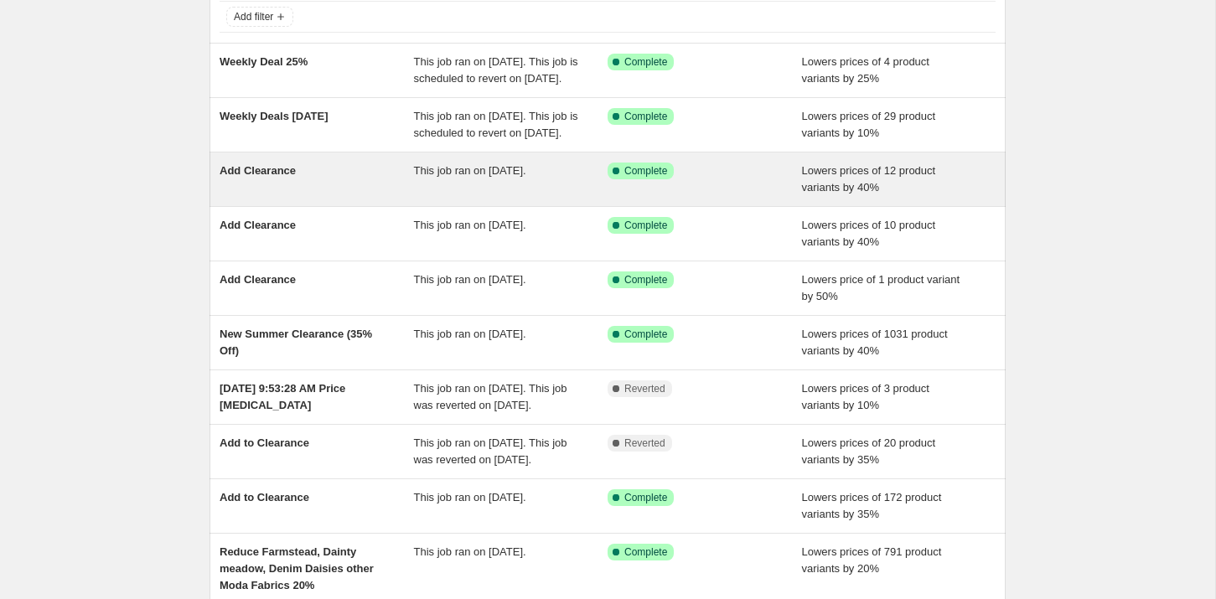
scroll to position [112, 0]
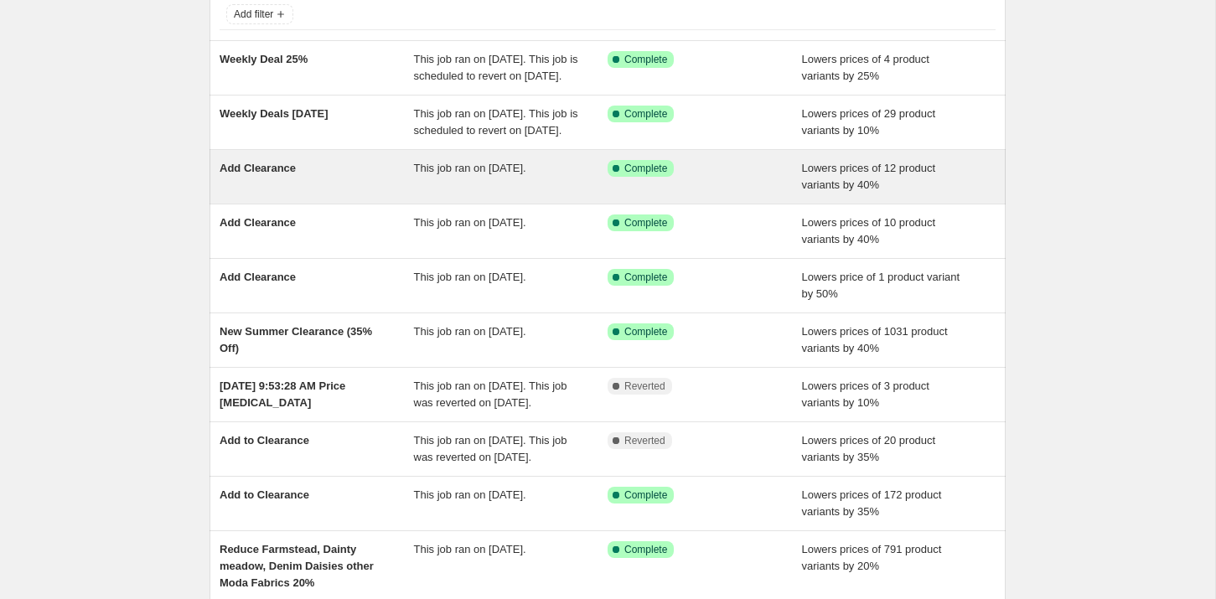
click at [289, 194] on div "Add Clearance" at bounding box center [316, 177] width 194 height 34
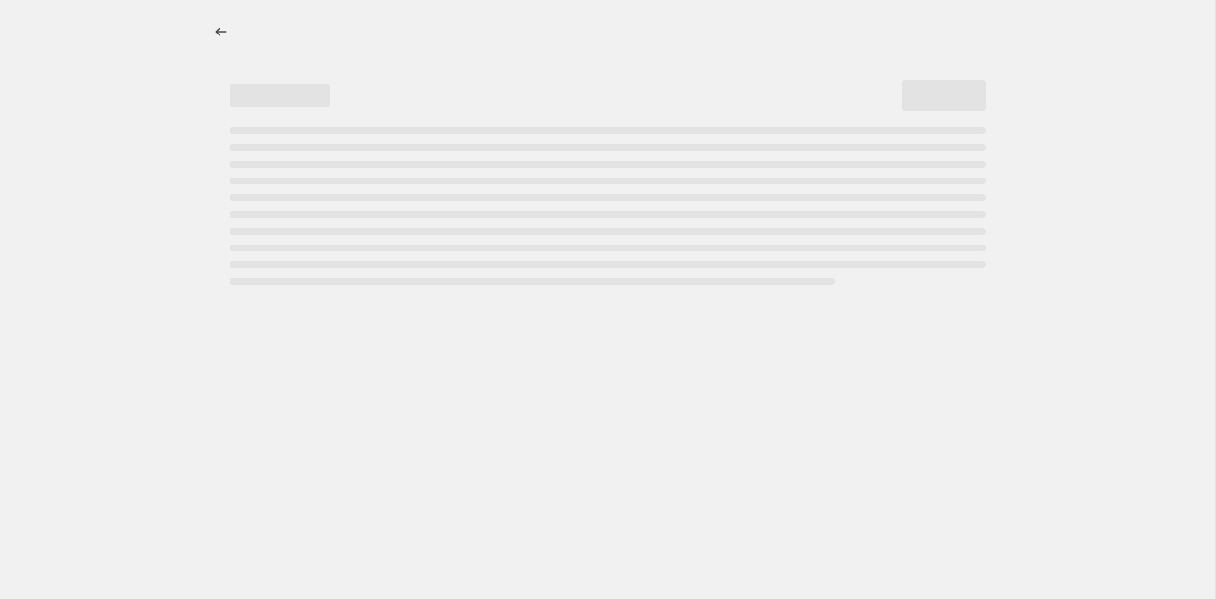
select select "percentage"
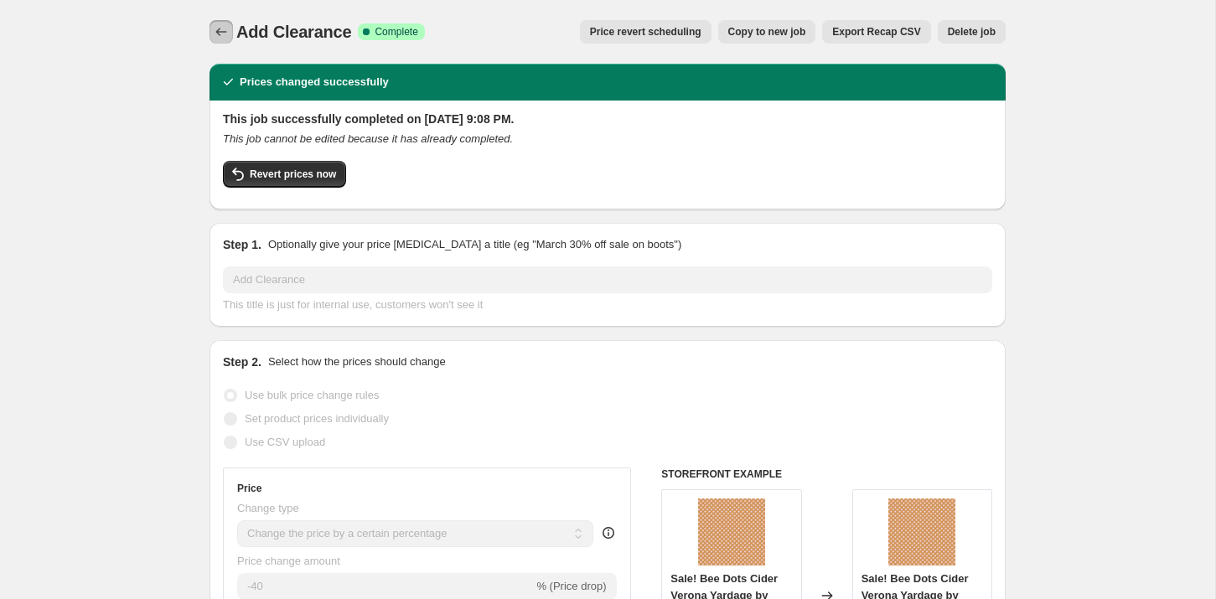
click at [223, 34] on icon "Price change jobs" at bounding box center [221, 31] width 17 height 17
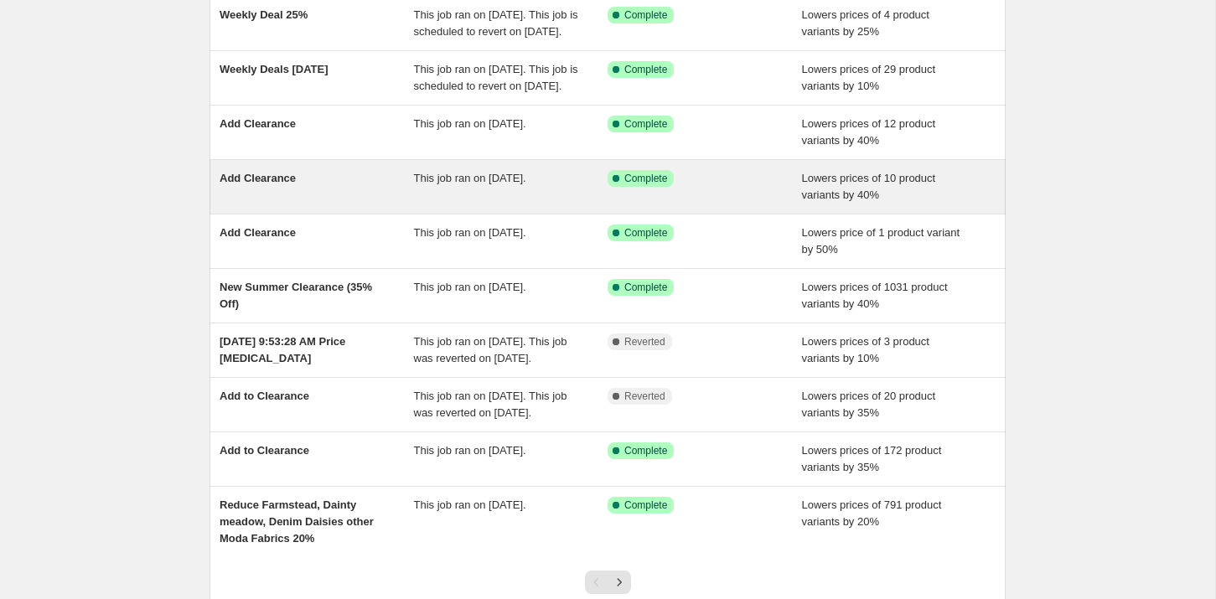
scroll to position [161, 0]
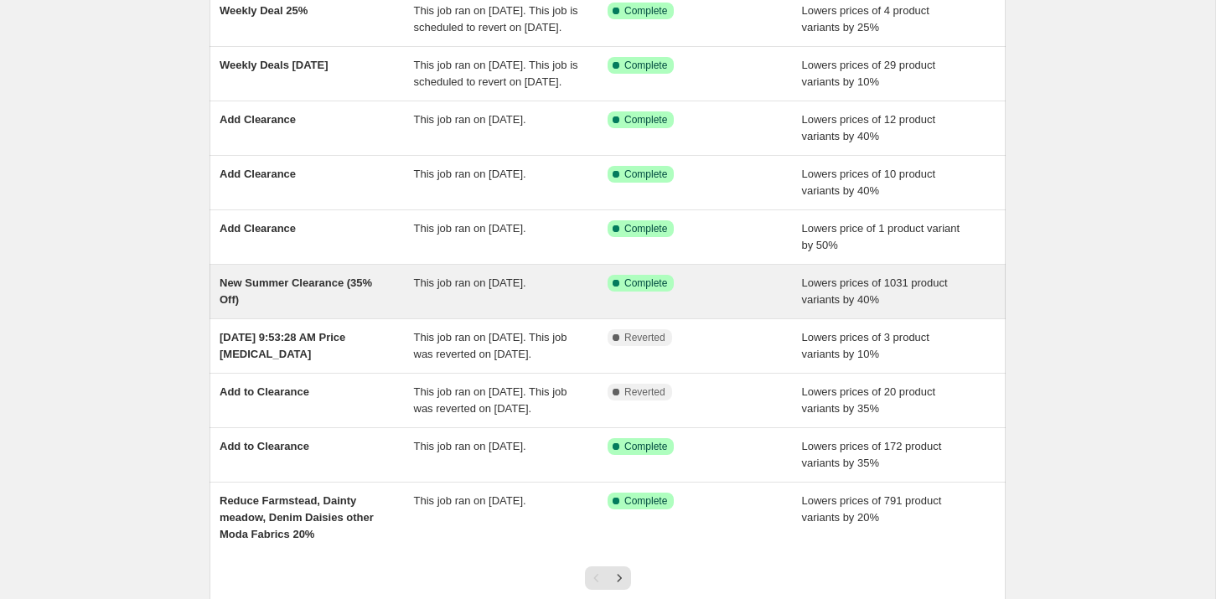
click at [309, 306] on span "New Summer Clearance (35% Off)" at bounding box center [295, 290] width 152 height 29
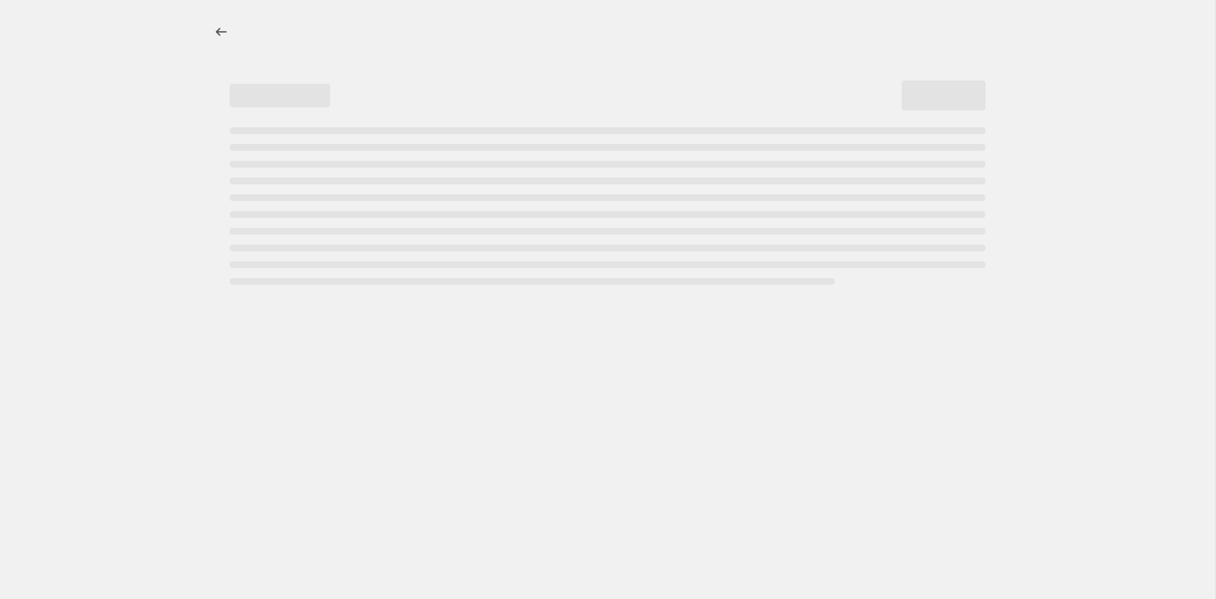
select select "percentage"
select select "collection"
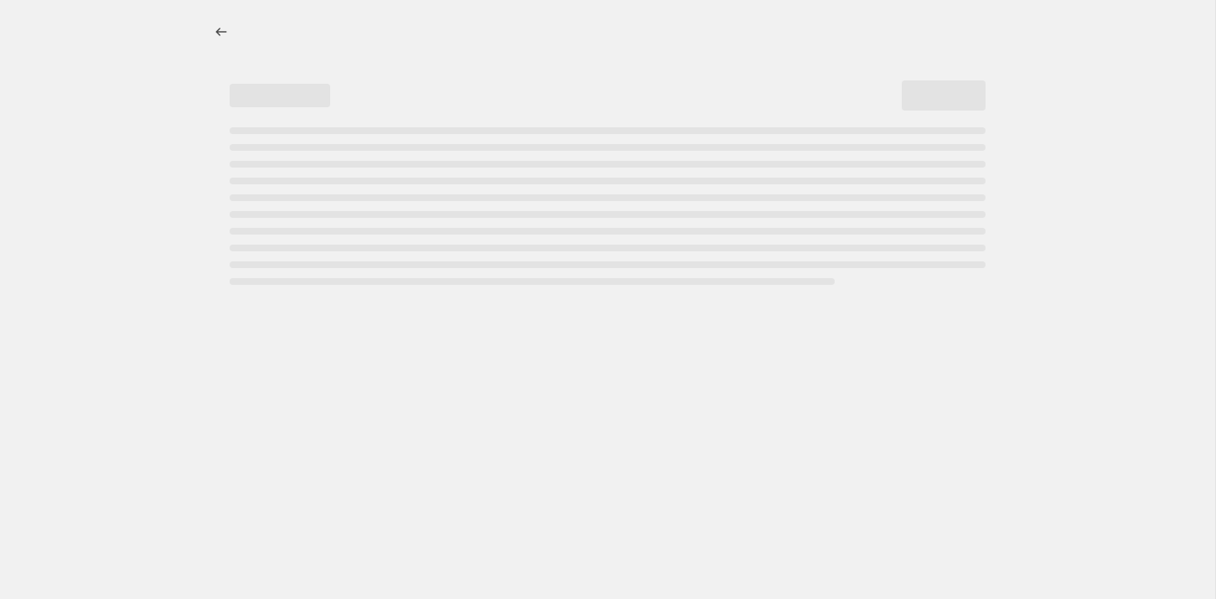
select select "collection"
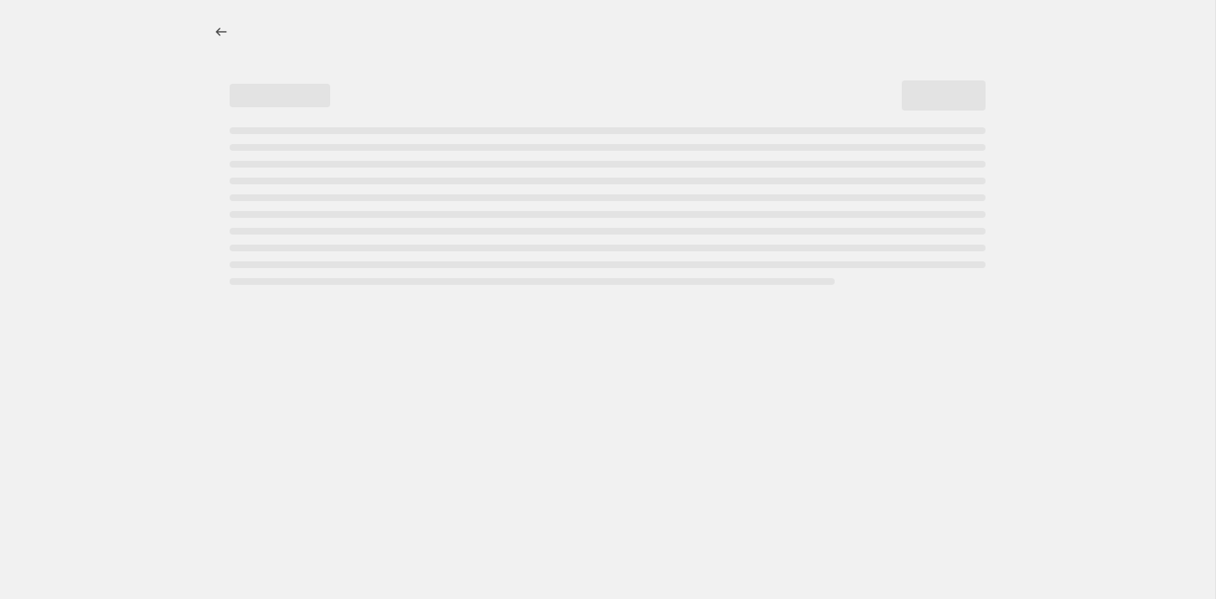
select select "collection"
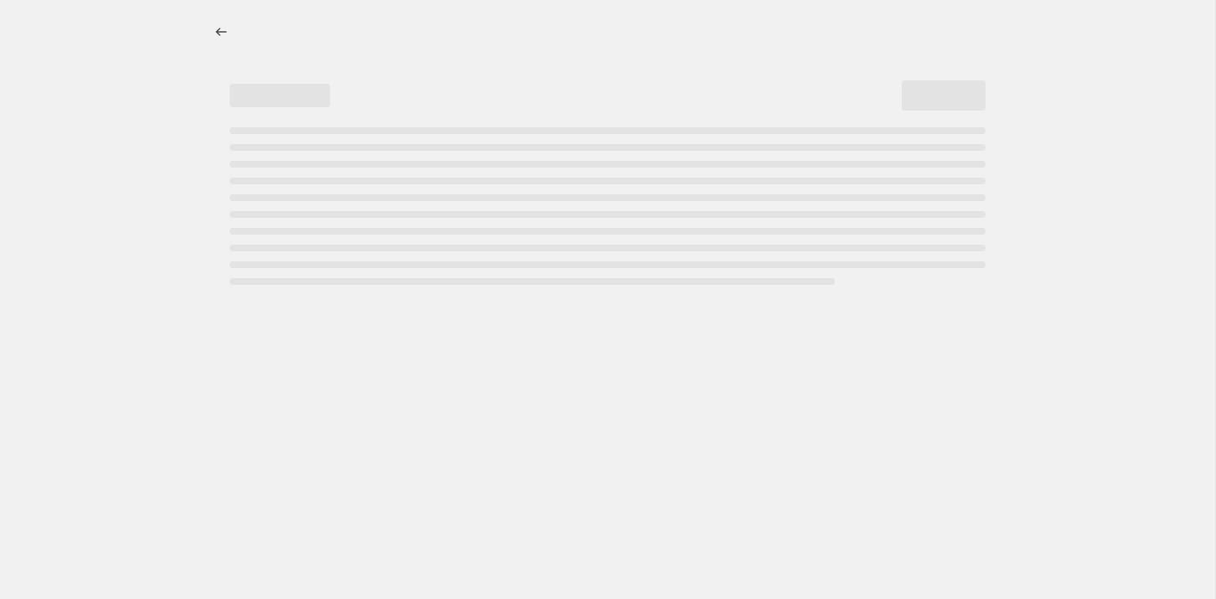
select select "collection"
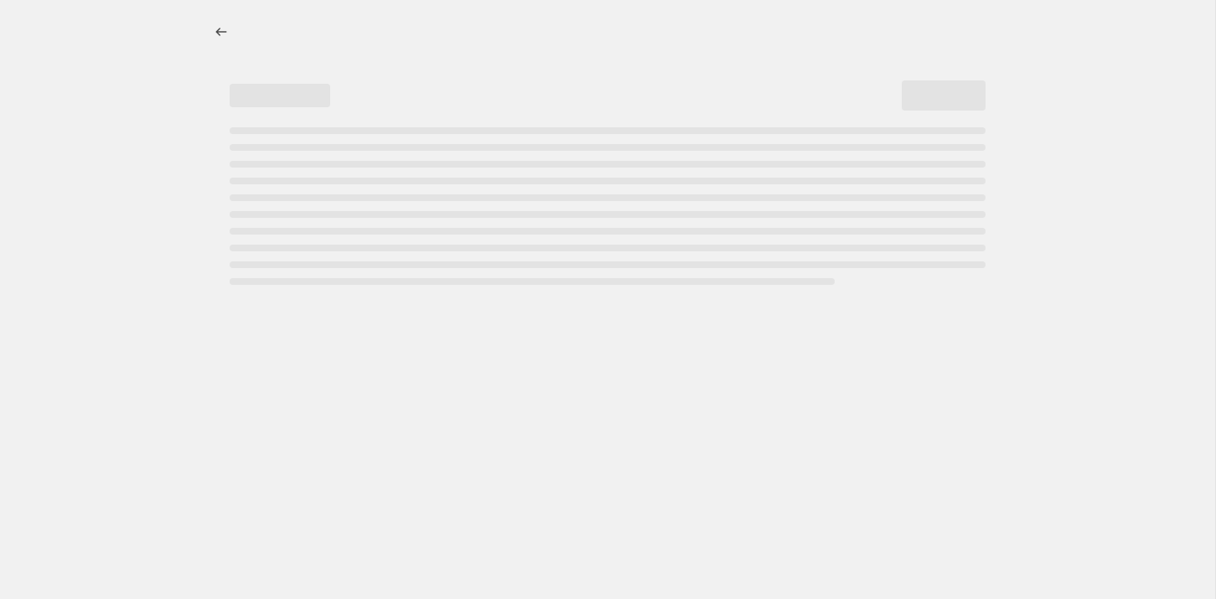
select select "collection"
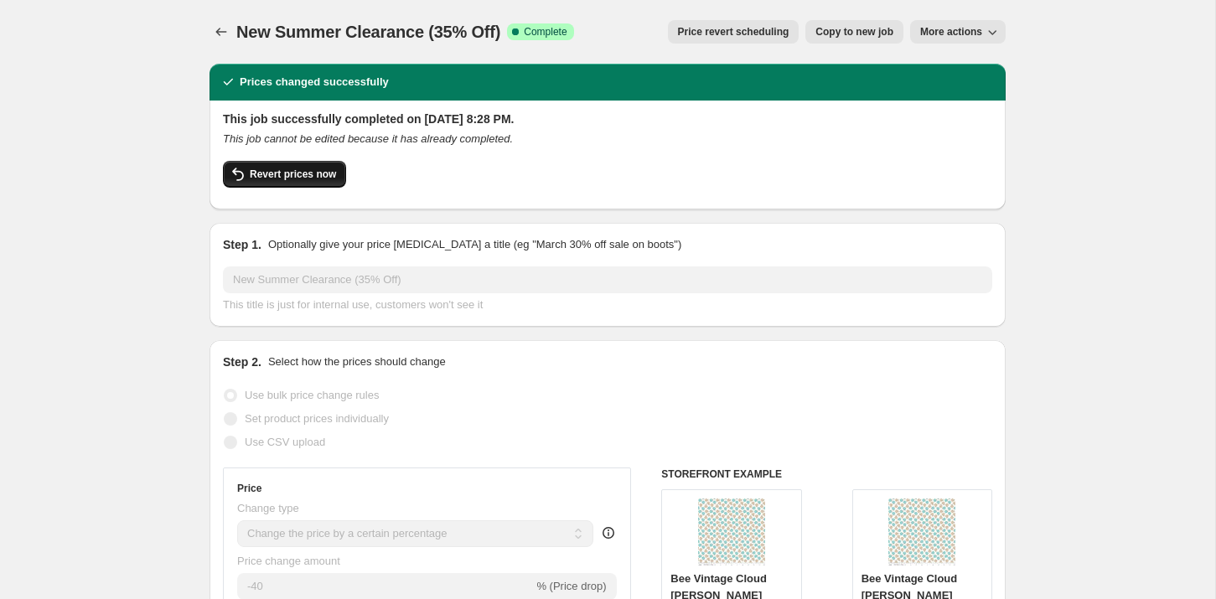
scroll to position [6, 0]
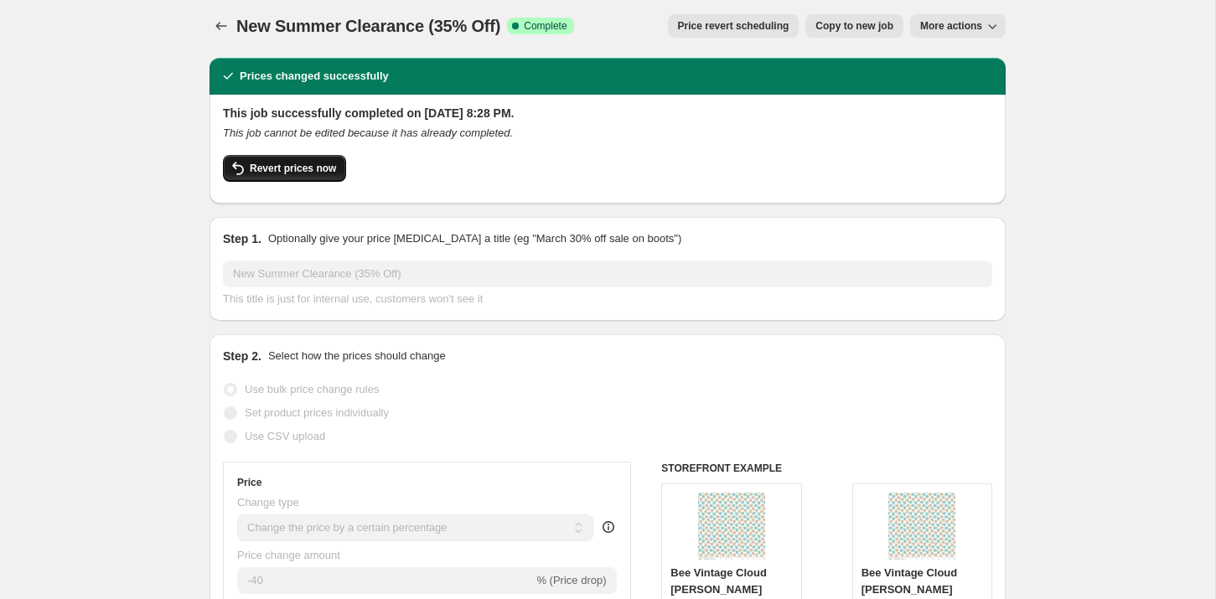
click at [311, 172] on span "Revert prices now" at bounding box center [293, 168] width 86 height 13
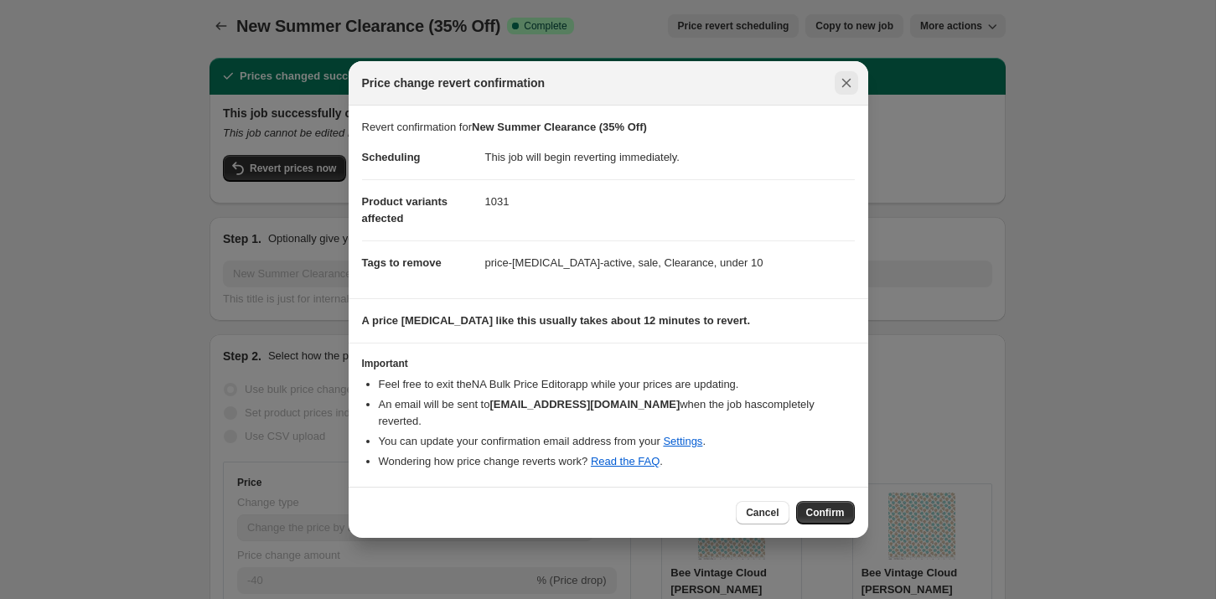
click at [849, 87] on icon "Close" at bounding box center [845, 83] width 9 height 9
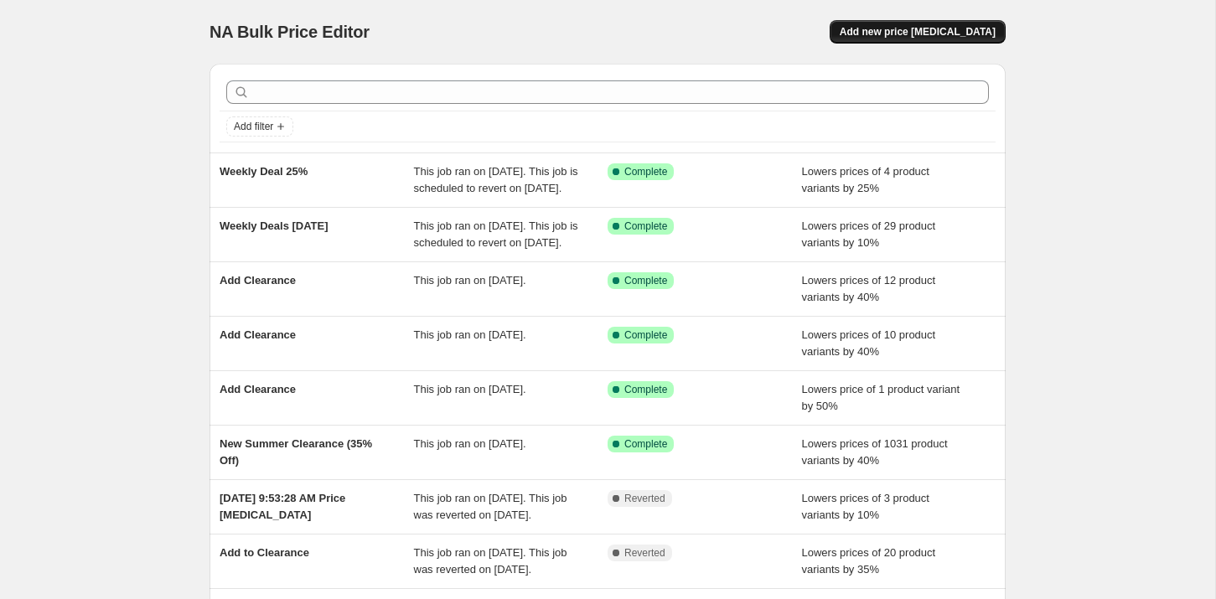
click at [917, 39] on button "Add new price [MEDICAL_DATA]" at bounding box center [917, 31] width 176 height 23
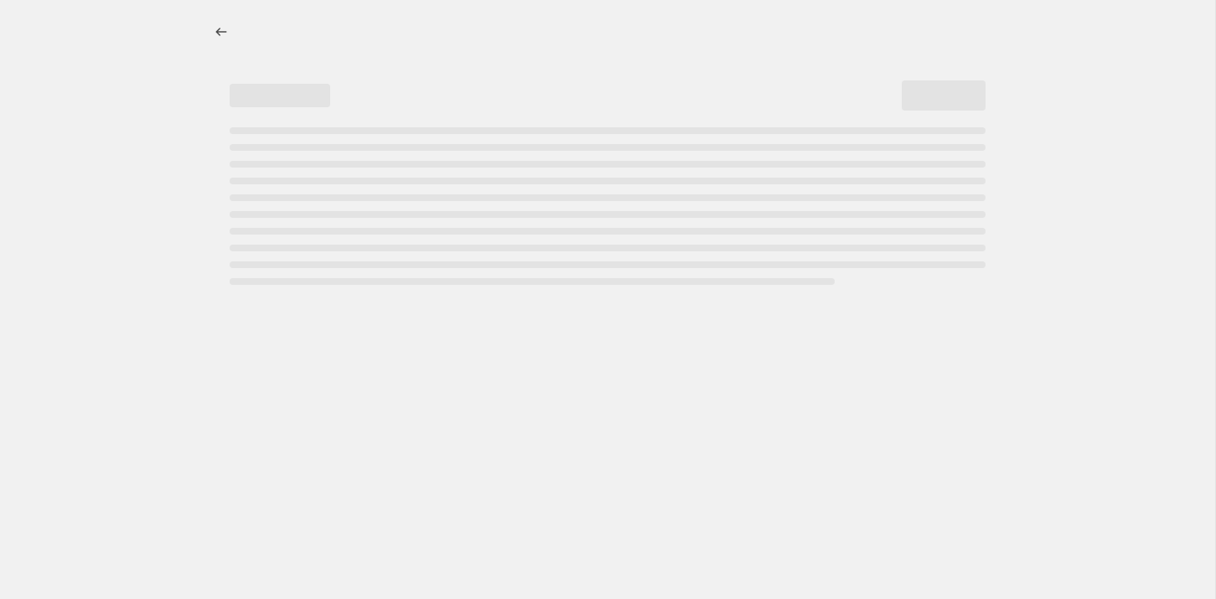
select select "percentage"
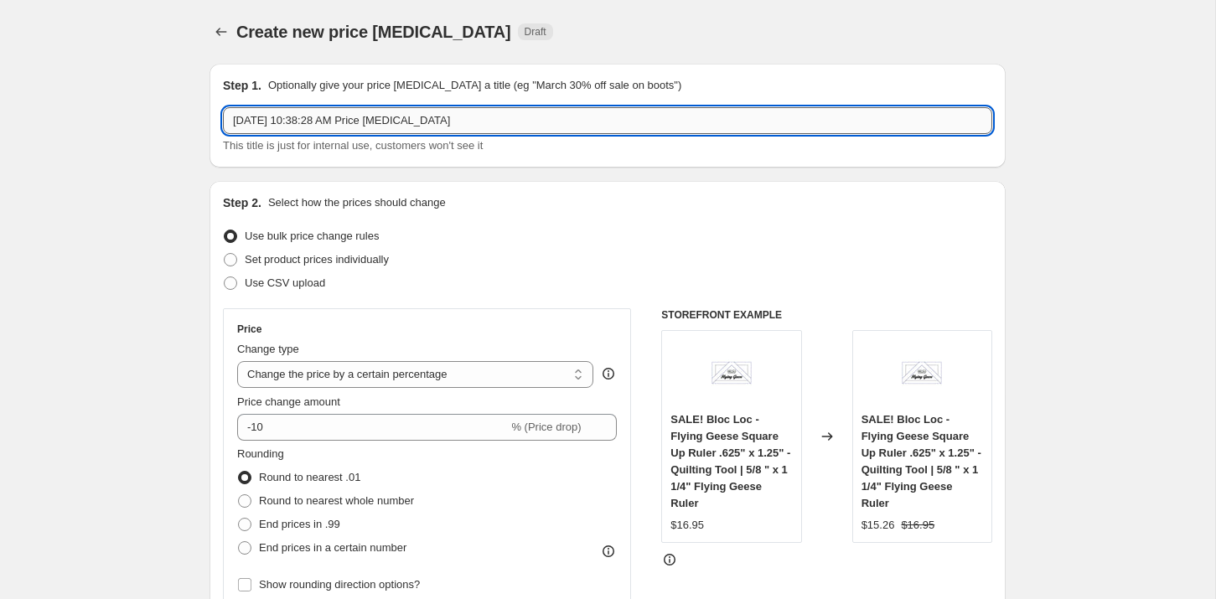
click at [358, 127] on input "Aug 10, 2025, 10:38:28 AM Price change job" at bounding box center [607, 120] width 769 height 27
type input "Add Clover Farm Clearance"
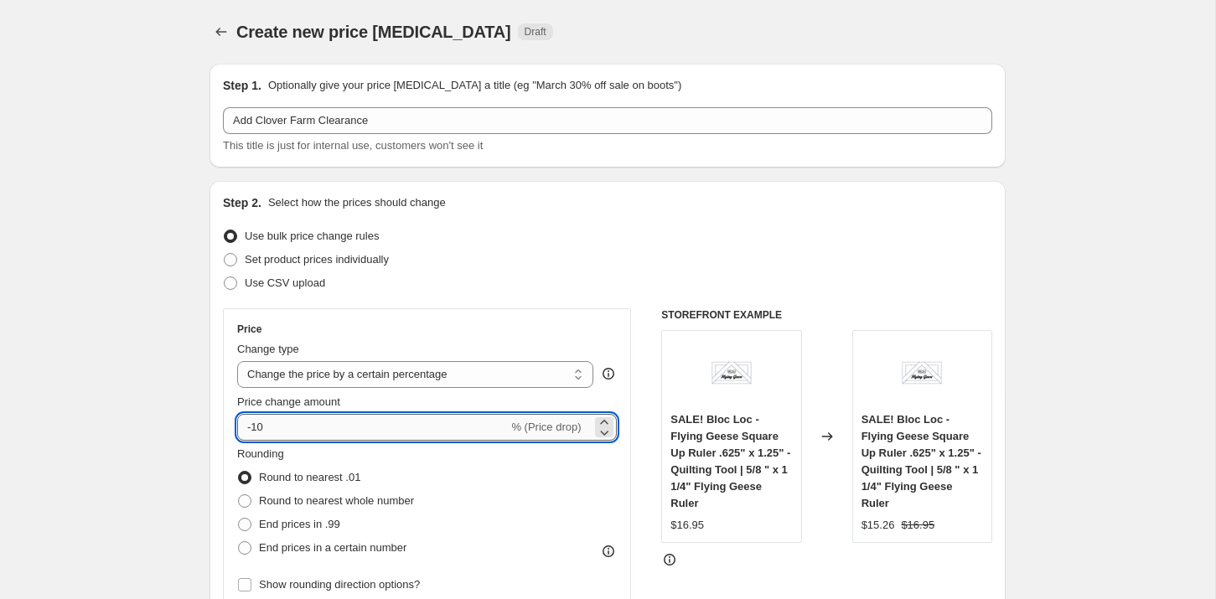
drag, startPoint x: 255, startPoint y: 423, endPoint x: 275, endPoint y: 425, distance: 20.2
click at [275, 425] on input "-10" at bounding box center [372, 427] width 271 height 27
type input "-35"
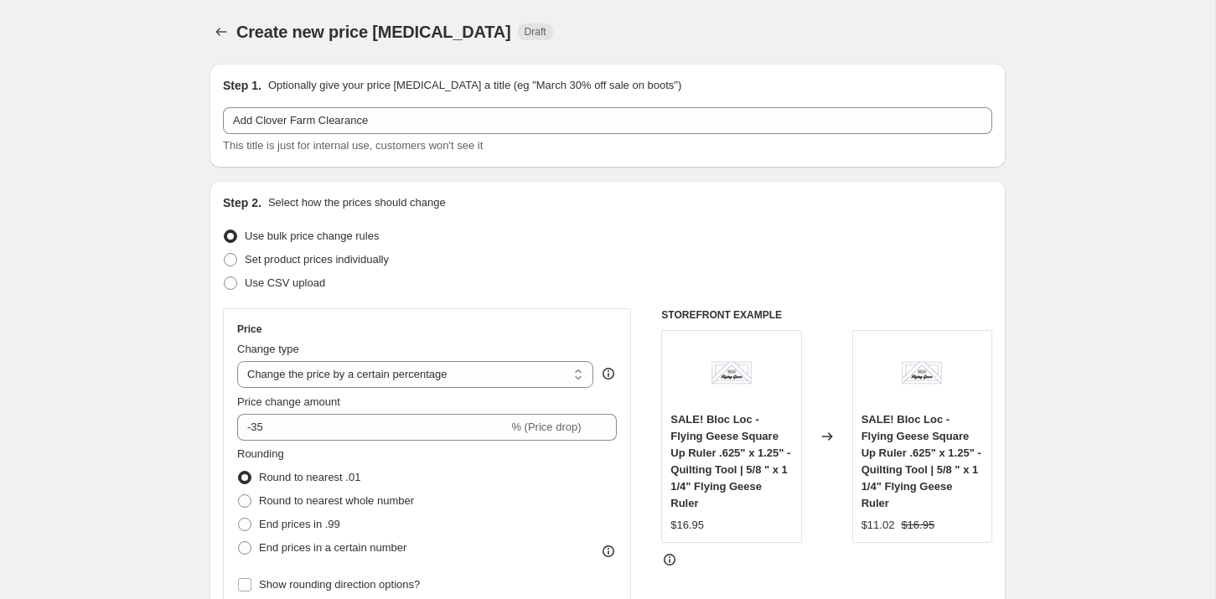
click at [610, 266] on div "Set product prices individually" at bounding box center [607, 259] width 769 height 23
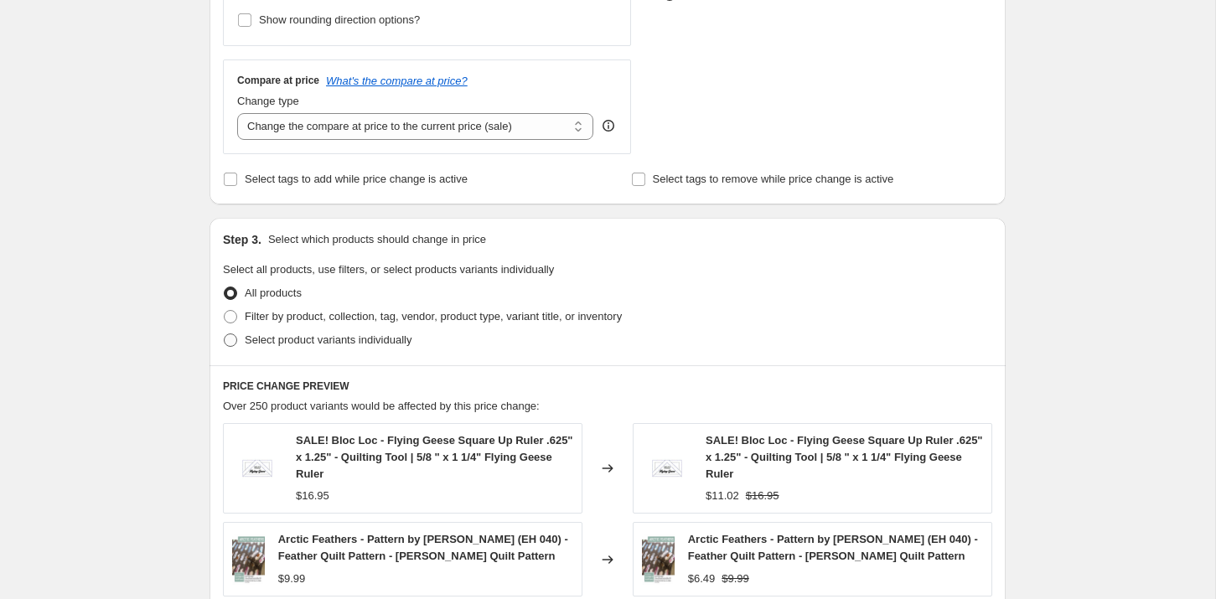
scroll to position [570, 0]
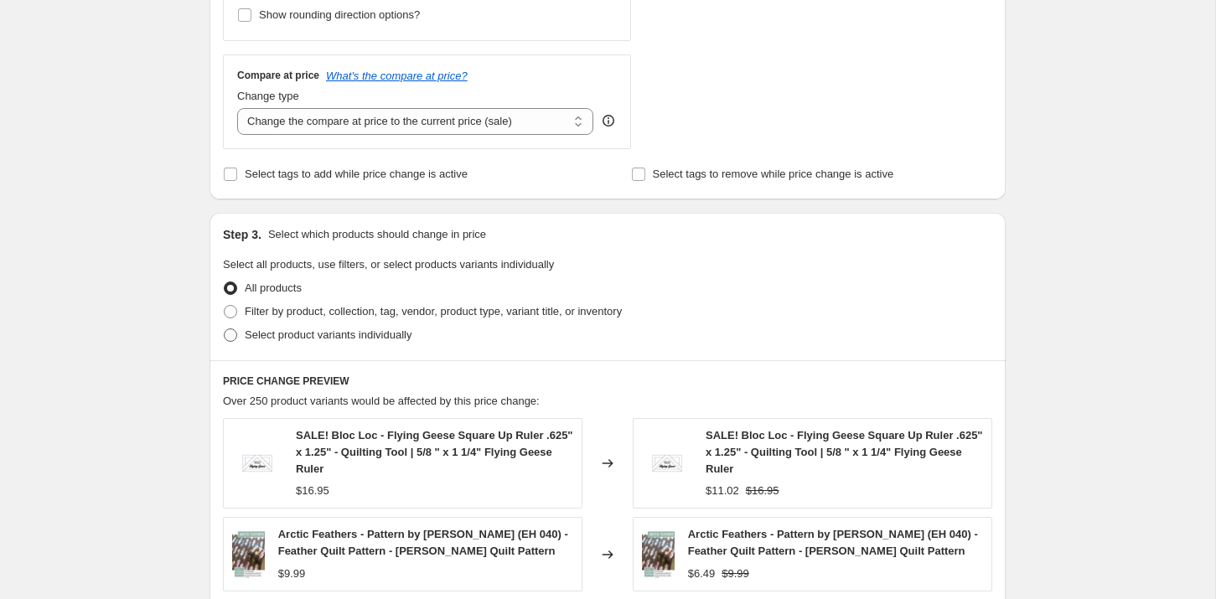
click at [269, 338] on span "Select product variants individually" at bounding box center [328, 334] width 167 height 13
click at [225, 329] on input "Select product variants individually" at bounding box center [224, 328] width 1 height 1
radio input "true"
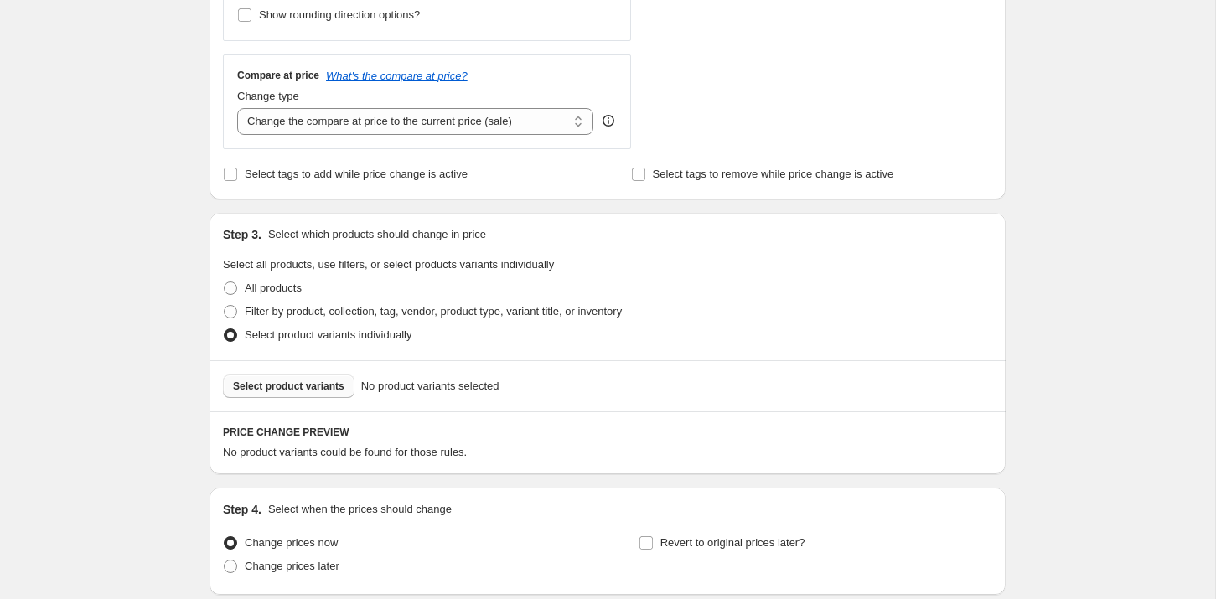
click at [316, 380] on span "Select product variants" at bounding box center [288, 386] width 111 height 13
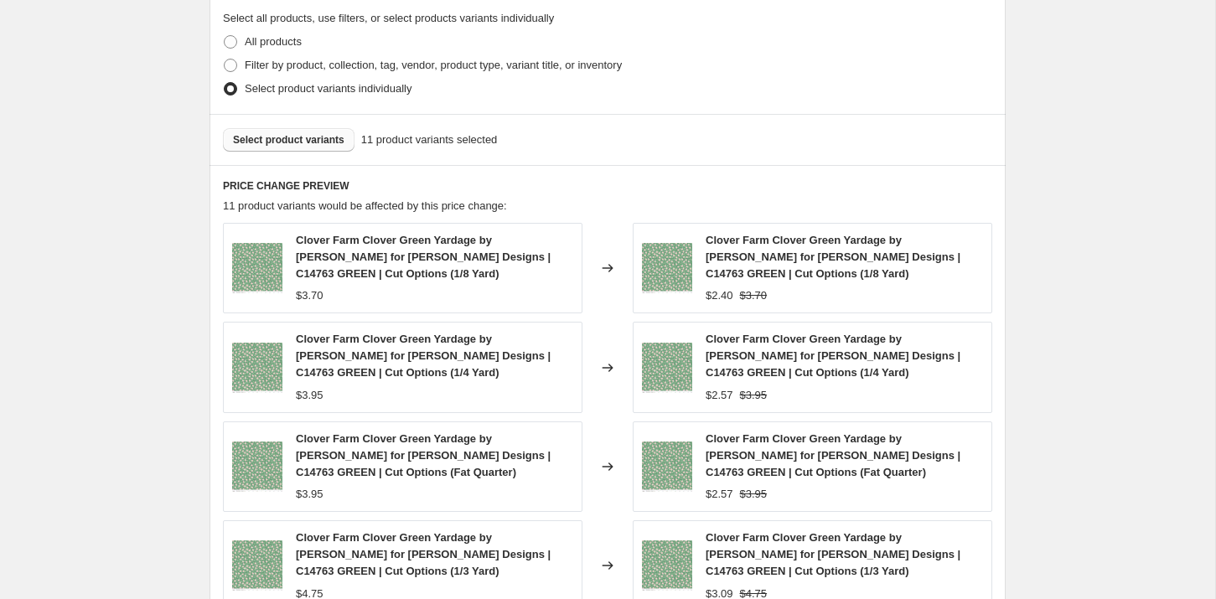
scroll to position [727, 0]
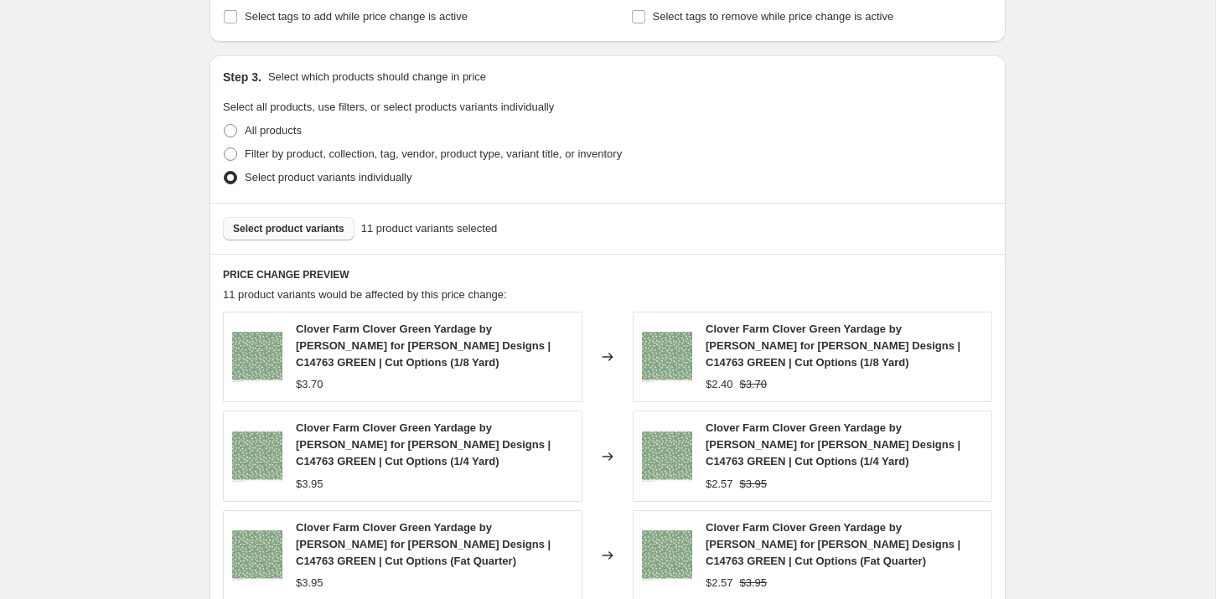
click at [301, 222] on span "Select product variants" at bounding box center [288, 228] width 111 height 13
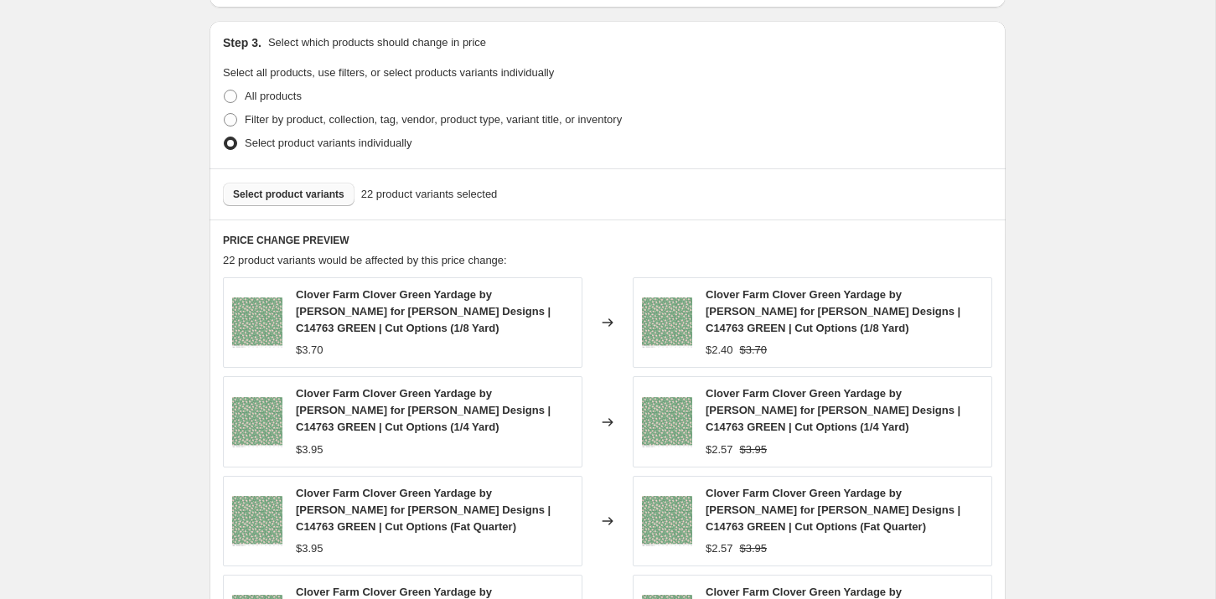
scroll to position [1237, 0]
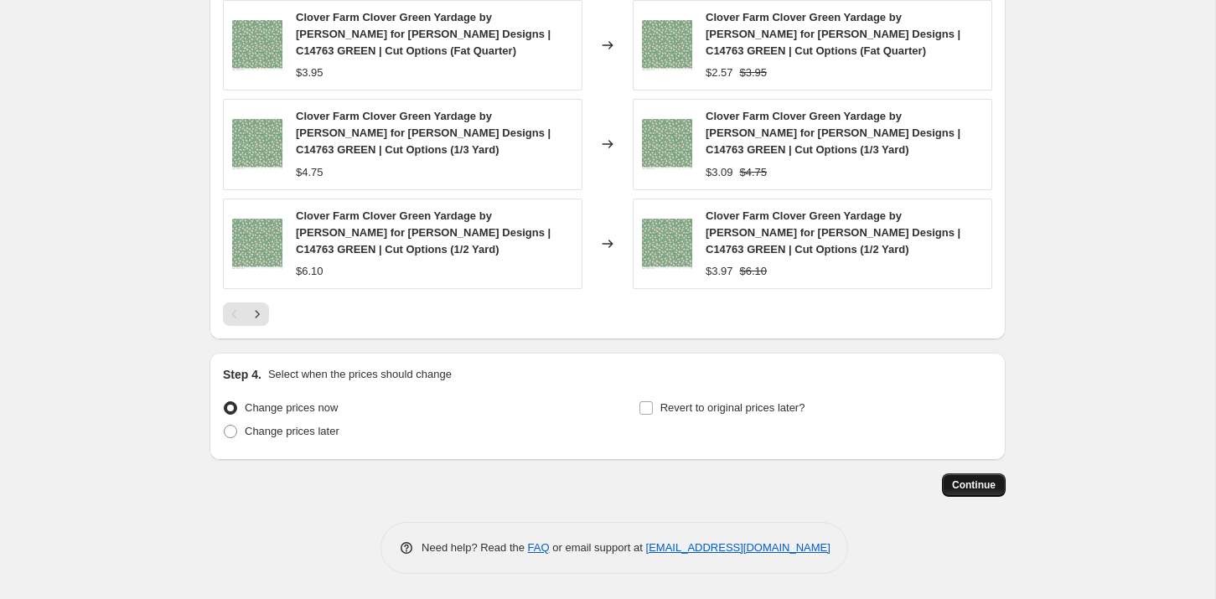
click at [980, 486] on span "Continue" at bounding box center [974, 484] width 44 height 13
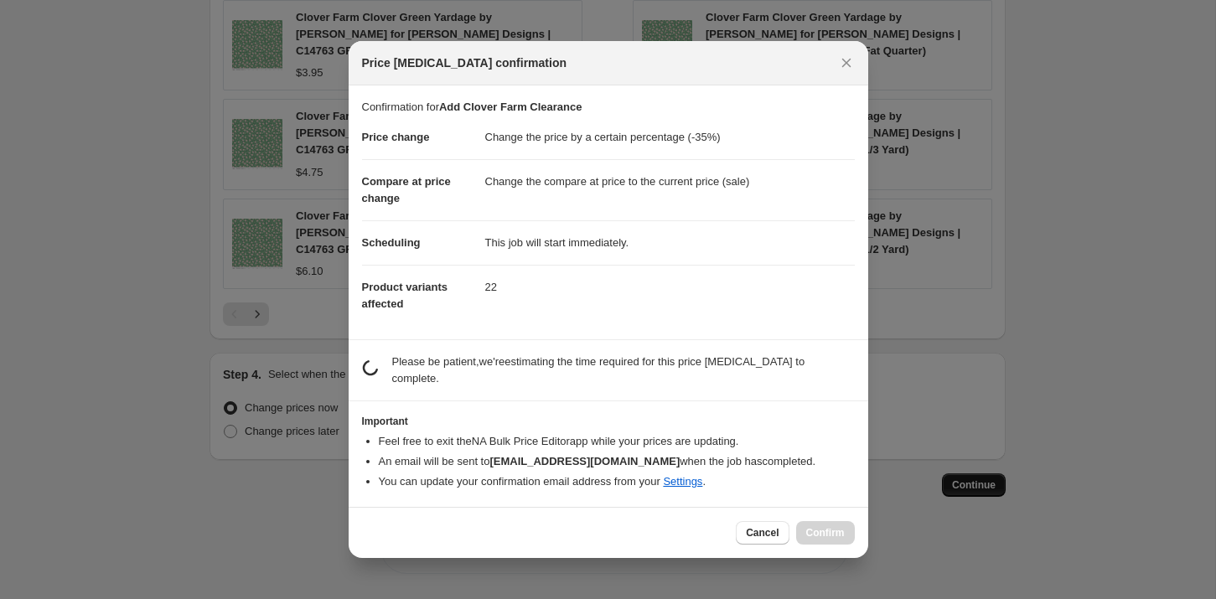
scroll to position [0, 0]
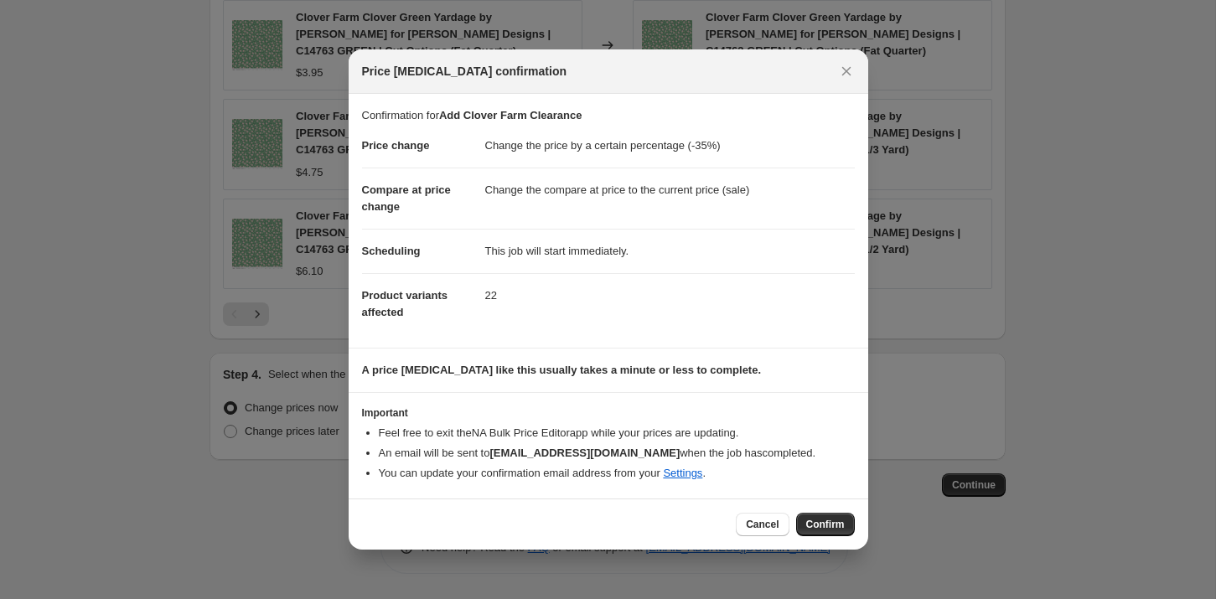
click at [829, 529] on span "Confirm" at bounding box center [825, 524] width 39 height 13
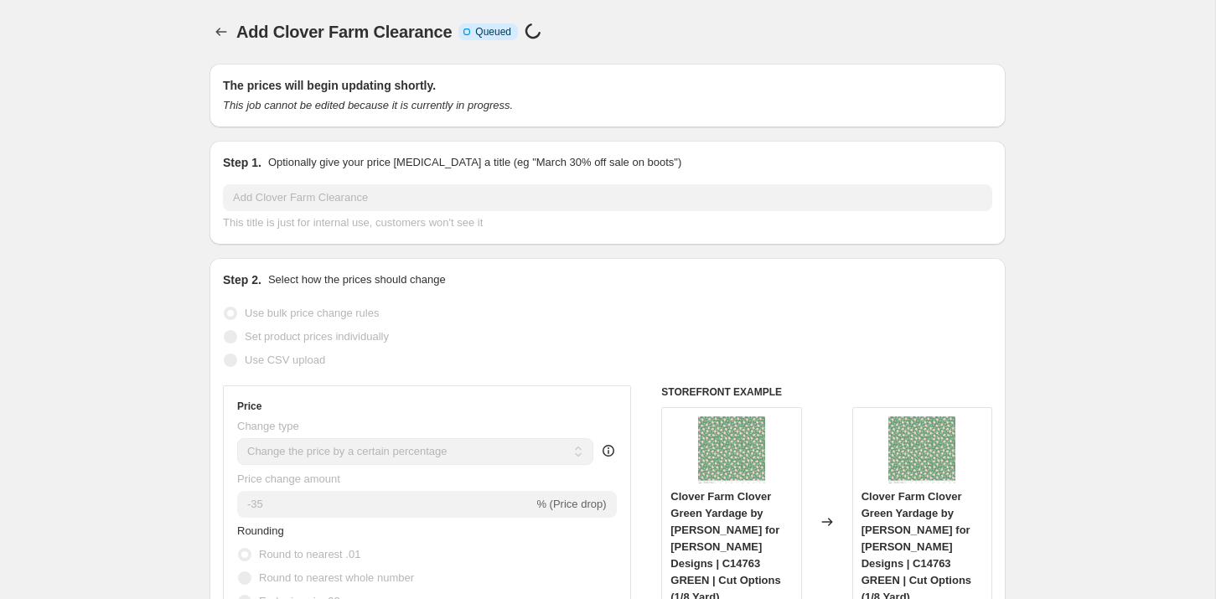
scroll to position [1237, 0]
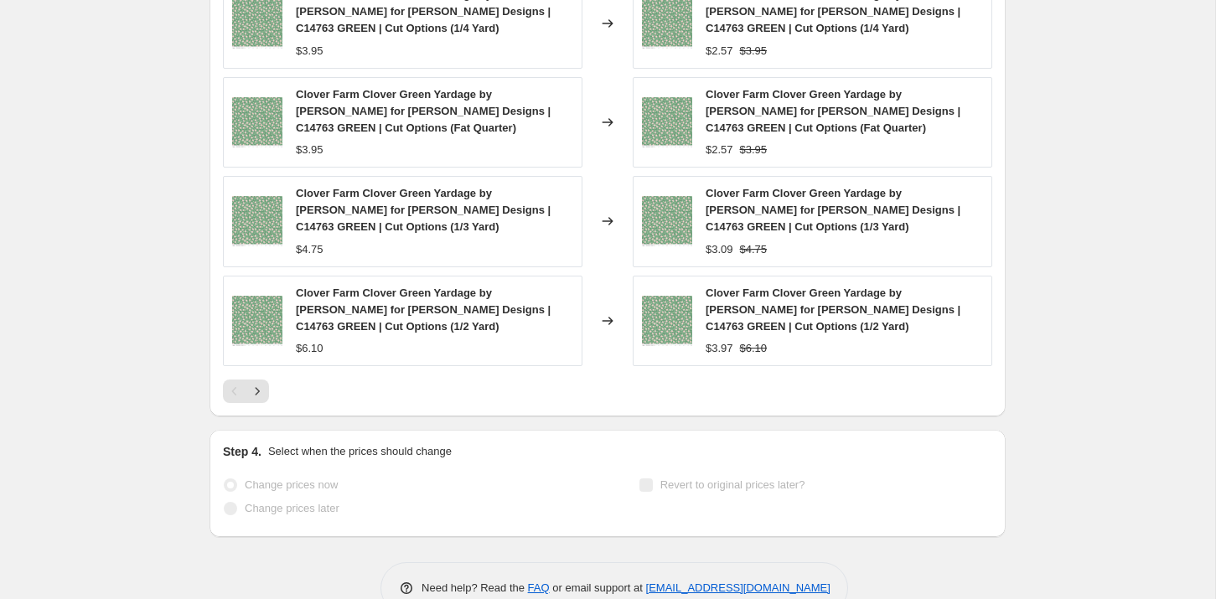
select select "percentage"
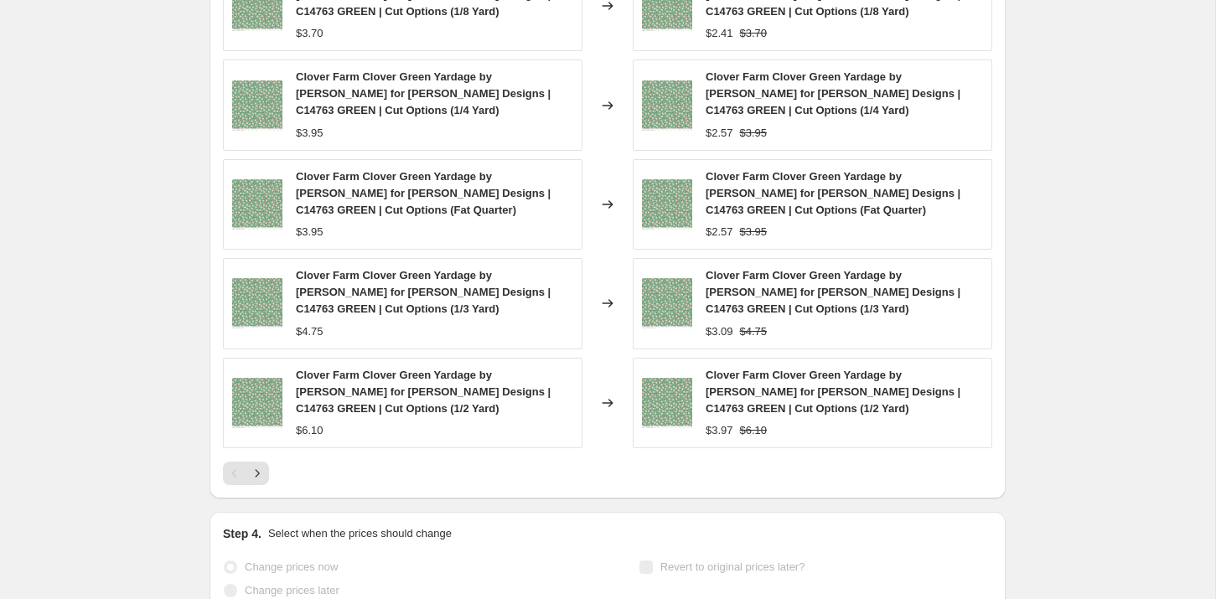
scroll to position [0, 0]
